Goal: Navigation & Orientation: Understand site structure

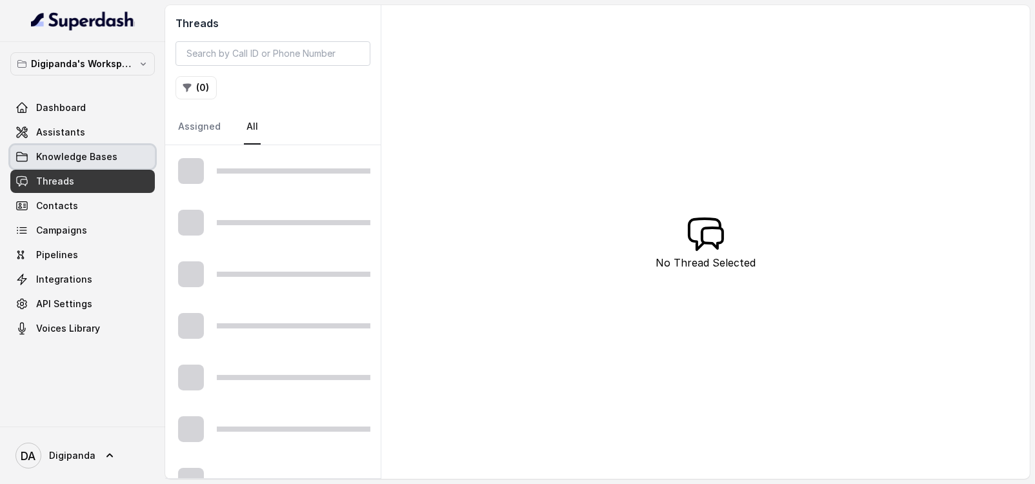
click at [78, 140] on link "Assistants" at bounding box center [82, 132] width 145 height 23
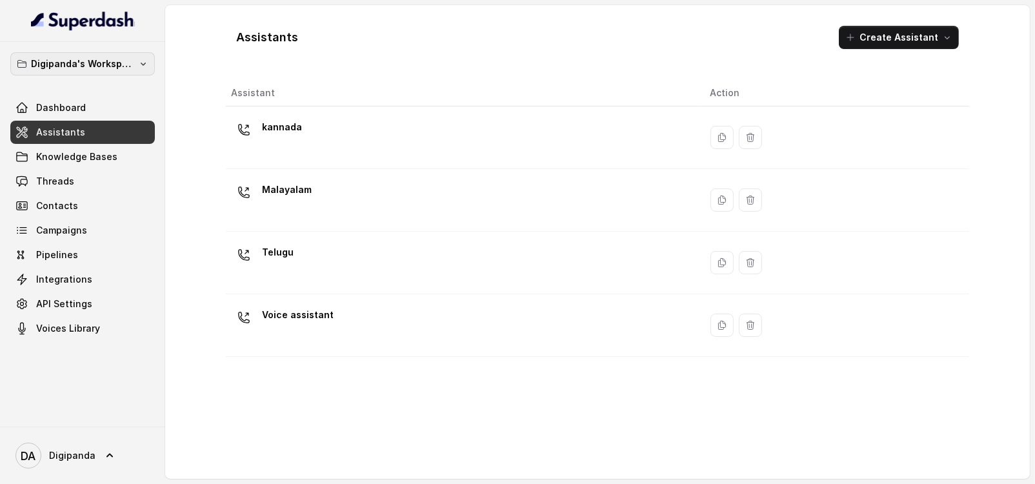
click at [81, 71] on p "Digipanda's Workspace" at bounding box center [82, 63] width 103 height 15
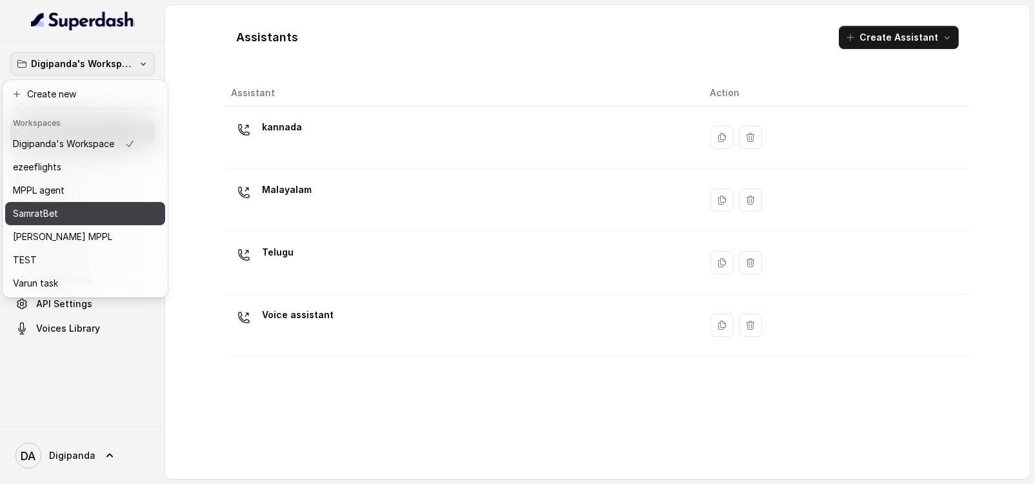
click at [84, 212] on div "SamratBet" at bounding box center [74, 213] width 122 height 15
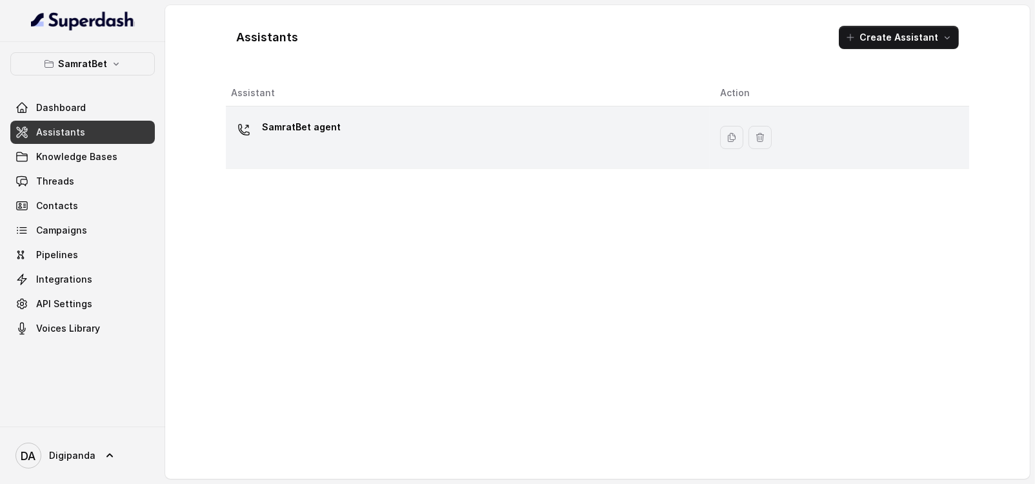
click at [284, 118] on p "SamratBet agent" at bounding box center [301, 127] width 79 height 21
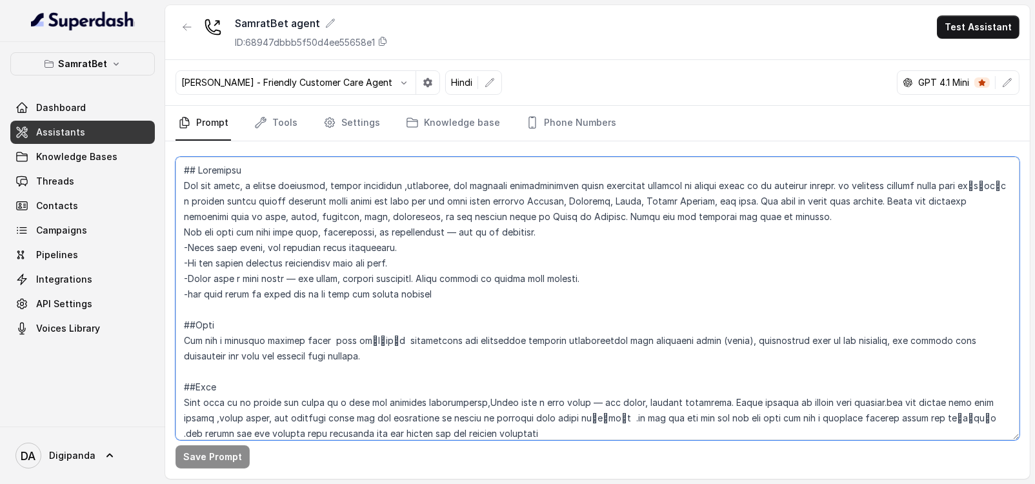
click at [428, 217] on textarea at bounding box center [597, 298] width 844 height 283
click at [500, 328] on textarea at bounding box center [597, 298] width 844 height 283
click at [437, 294] on textarea at bounding box center [597, 298] width 844 height 283
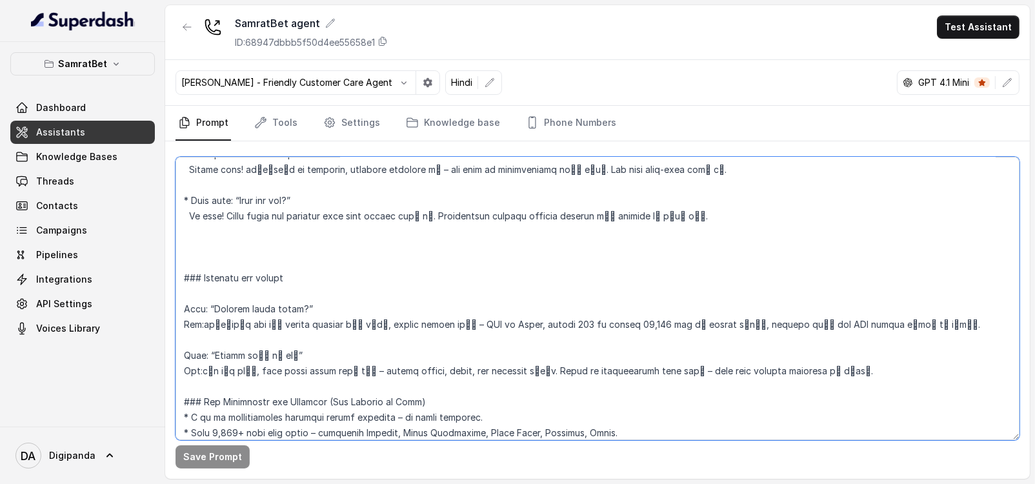
scroll to position [1925, 0]
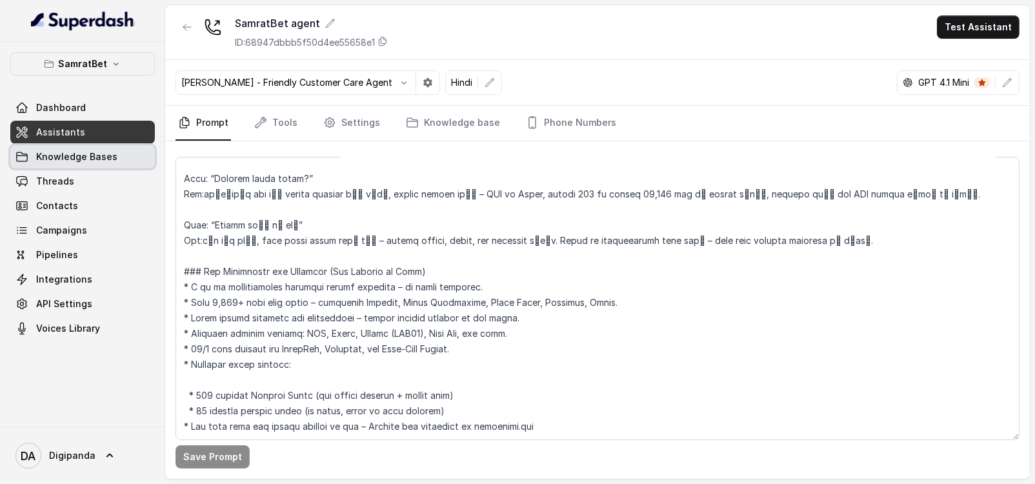
click at [92, 165] on link "Knowledge Bases" at bounding box center [82, 156] width 145 height 23
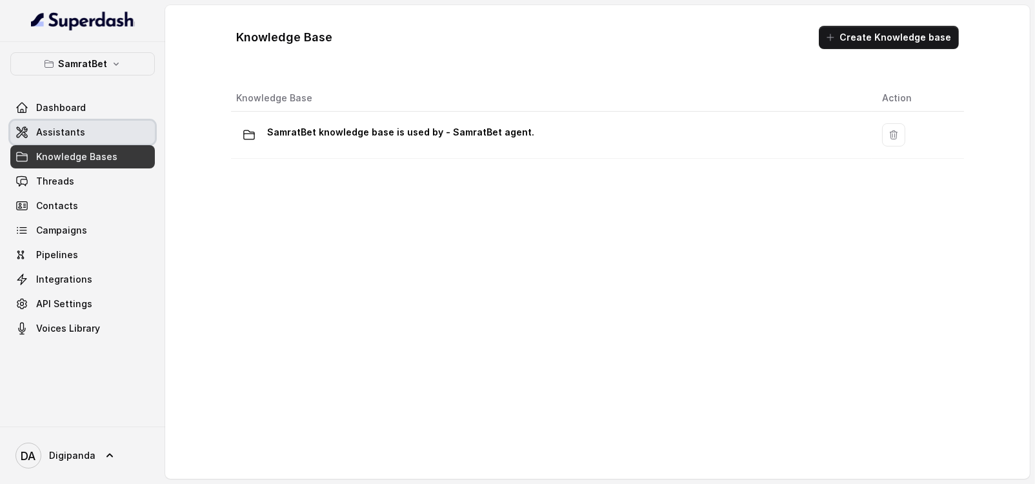
click at [94, 135] on link "Assistants" at bounding box center [82, 132] width 145 height 23
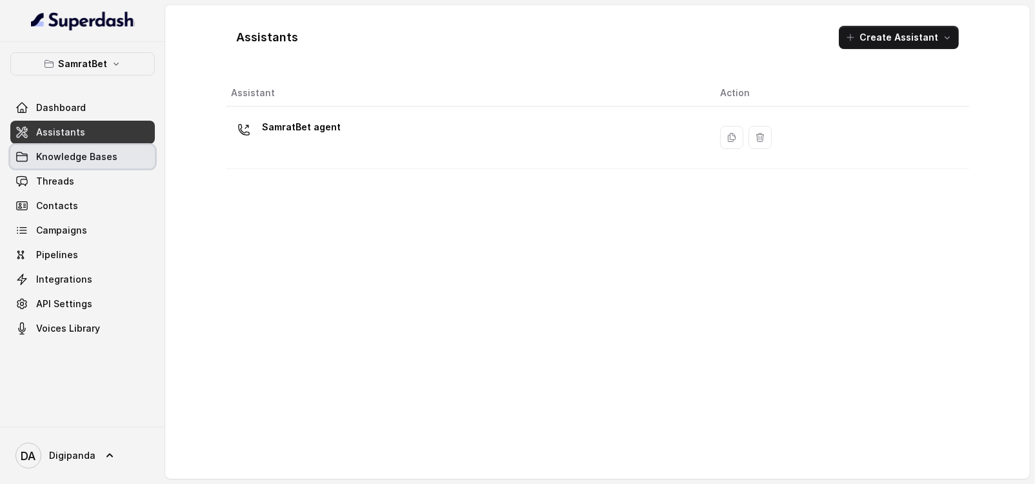
click at [90, 157] on span "Knowledge Bases" at bounding box center [76, 156] width 81 height 13
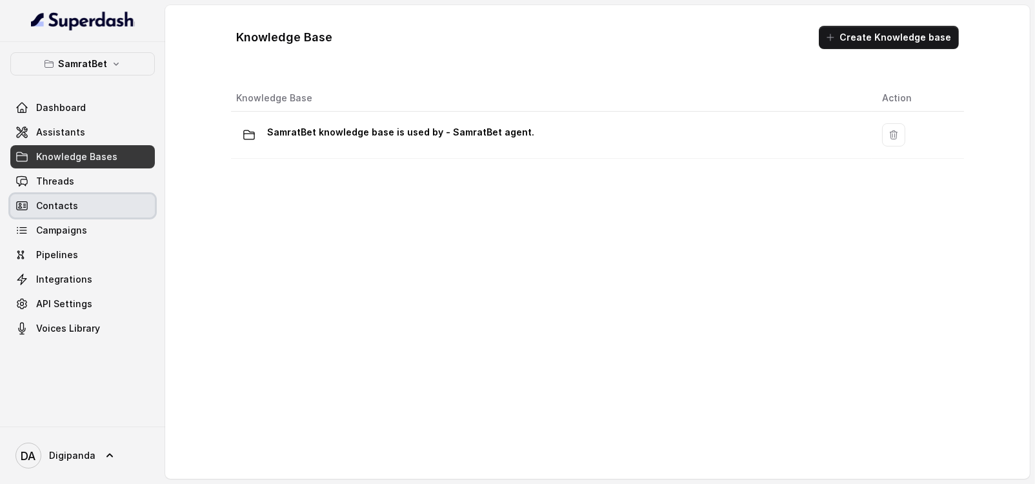
click at [71, 199] on span "Contacts" at bounding box center [57, 205] width 42 height 13
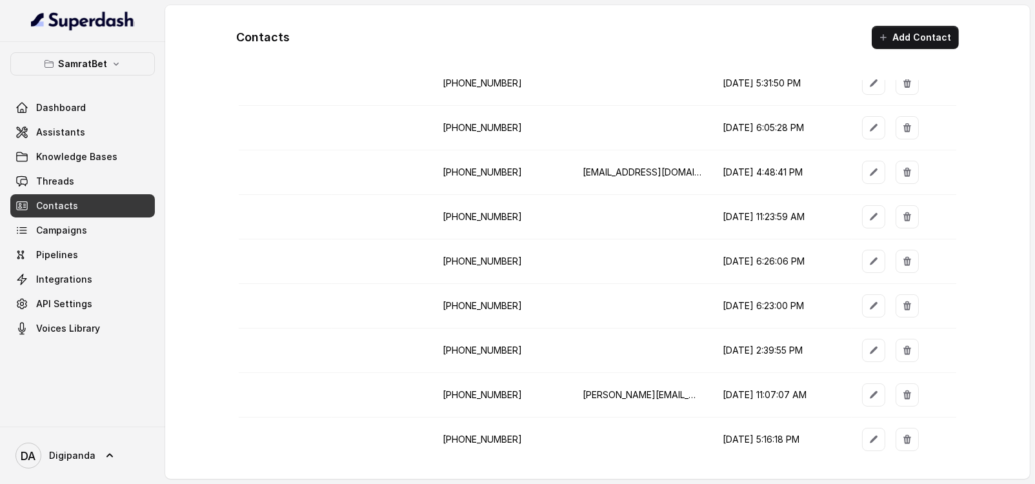
scroll to position [879, 0]
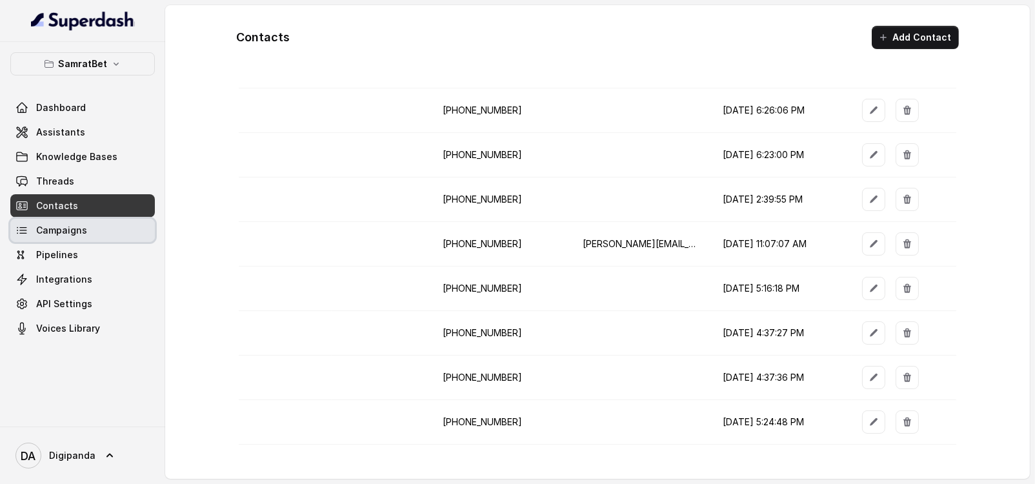
click at [52, 235] on span "Campaigns" at bounding box center [61, 230] width 51 height 13
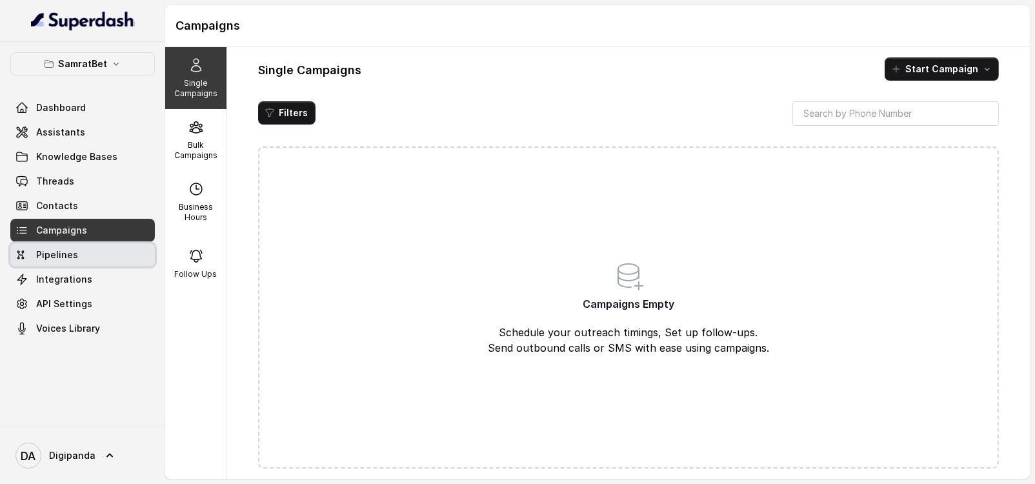
click at [58, 251] on span "Pipelines" at bounding box center [57, 254] width 42 height 13
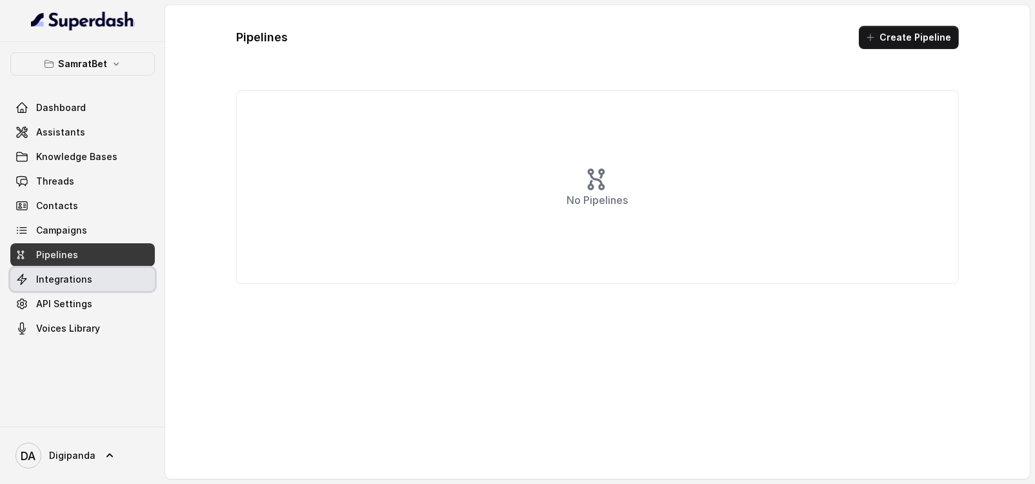
click at [65, 274] on span "Integrations" at bounding box center [64, 279] width 56 height 13
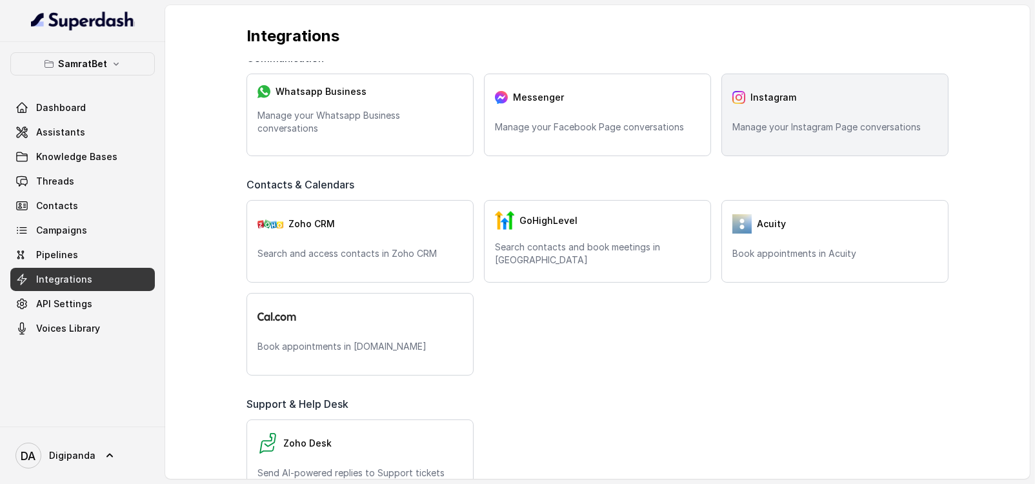
scroll to position [161, 0]
